Goal: Transaction & Acquisition: Obtain resource

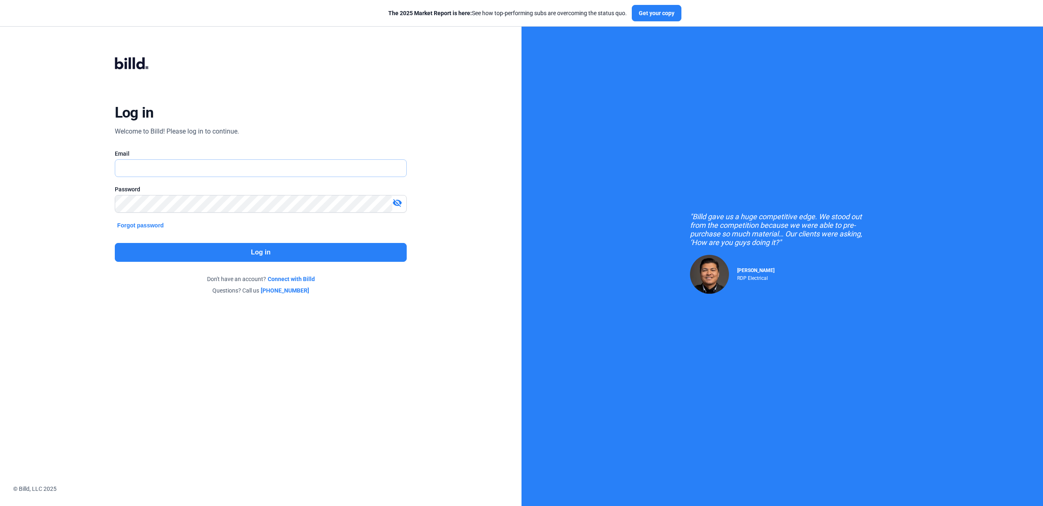
type input "[EMAIL_ADDRESS][DOMAIN_NAME]"
click at [279, 257] on button "Log in" at bounding box center [261, 252] width 292 height 19
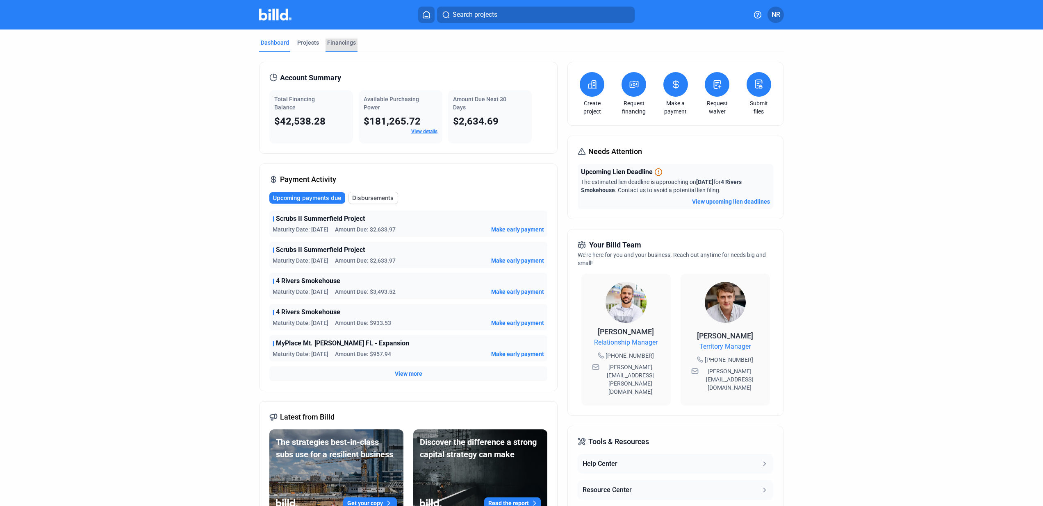
click at [340, 43] on div "Financings" at bounding box center [341, 43] width 29 height 8
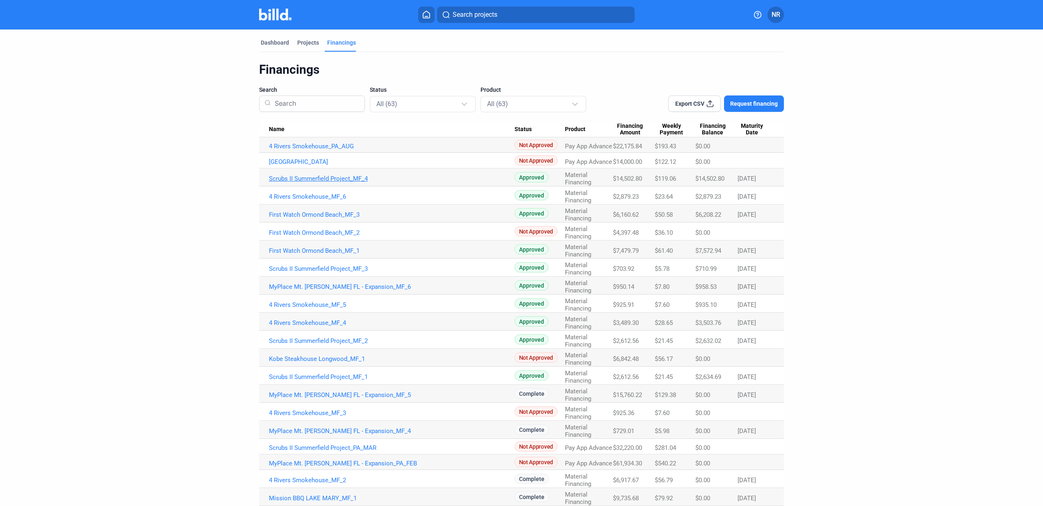
click at [318, 180] on link "Scrubs II Summerfield Project_MF_4" at bounding box center [392, 178] width 246 height 7
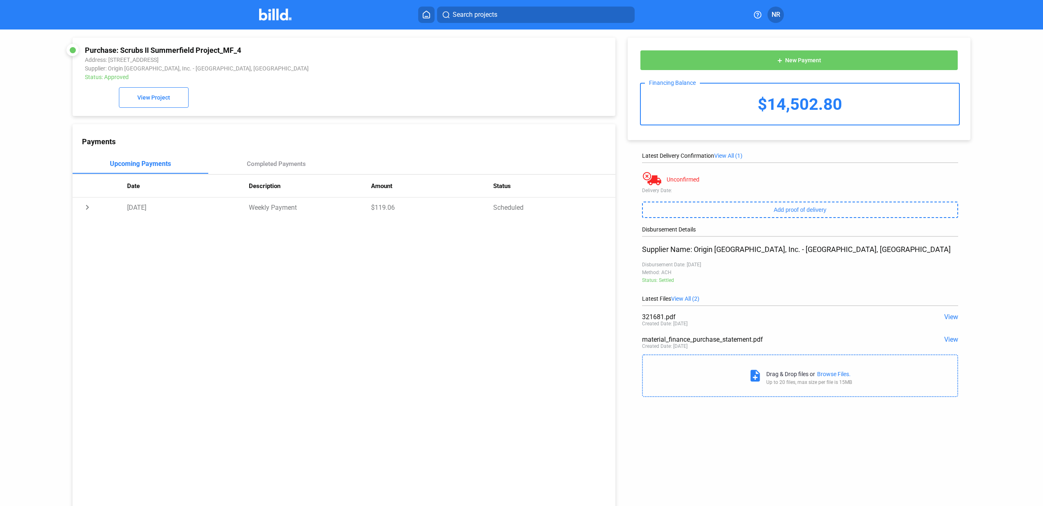
click at [945, 318] on span "View" at bounding box center [951, 317] width 14 height 8
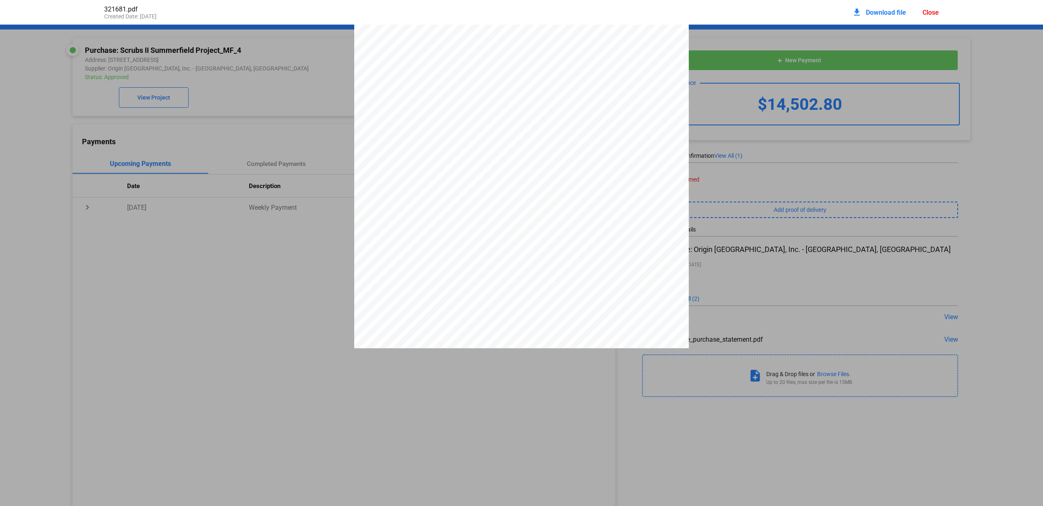
scroll to position [117, 0]
click at [527, 387] on pdf-viewer "PO 25-1189 Aluminate Glass [STREET_ADDRESS][PERSON_NAME] [GEOGRAPHIC_DATA] Alum…" at bounding box center [521, 227] width 1043 height 405
click at [228, 250] on div "PO 25-1189 Aluminate Glass [STREET_ADDRESS][PERSON_NAME] [GEOGRAPHIC_DATA] Alum…" at bounding box center [521, 132] width 1043 height 433
click at [745, 6] on div "321681.pdf Created Date: [DATE] download Download file Close" at bounding box center [521, 12] width 851 height 25
